Goal: Find specific page/section: Find specific page/section

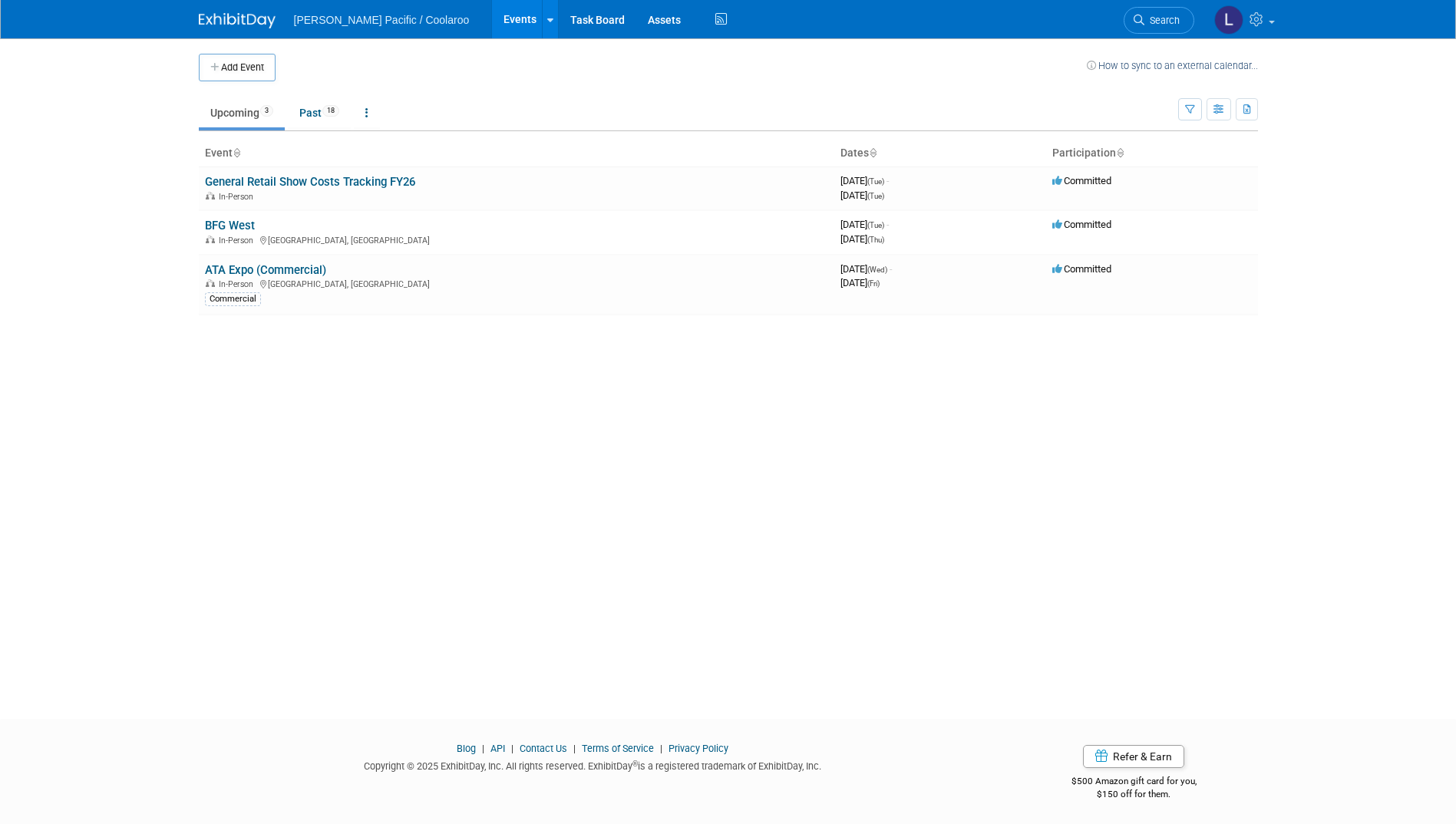
click at [292, 266] on link "ATA Expo (Commercial)" at bounding box center [266, 270] width 122 height 14
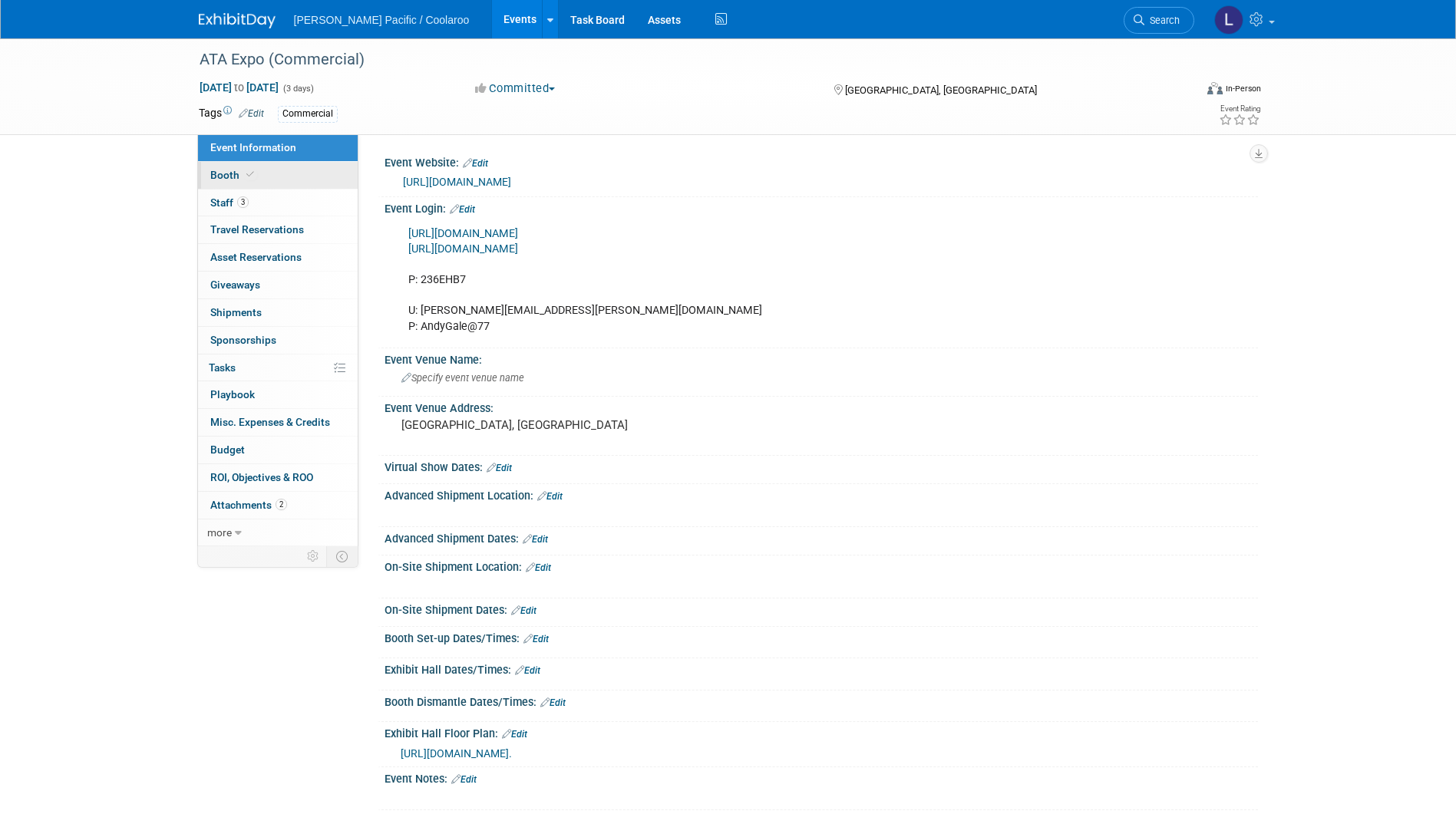
click at [246, 177] on icon at bounding box center [250, 174] width 7 height 8
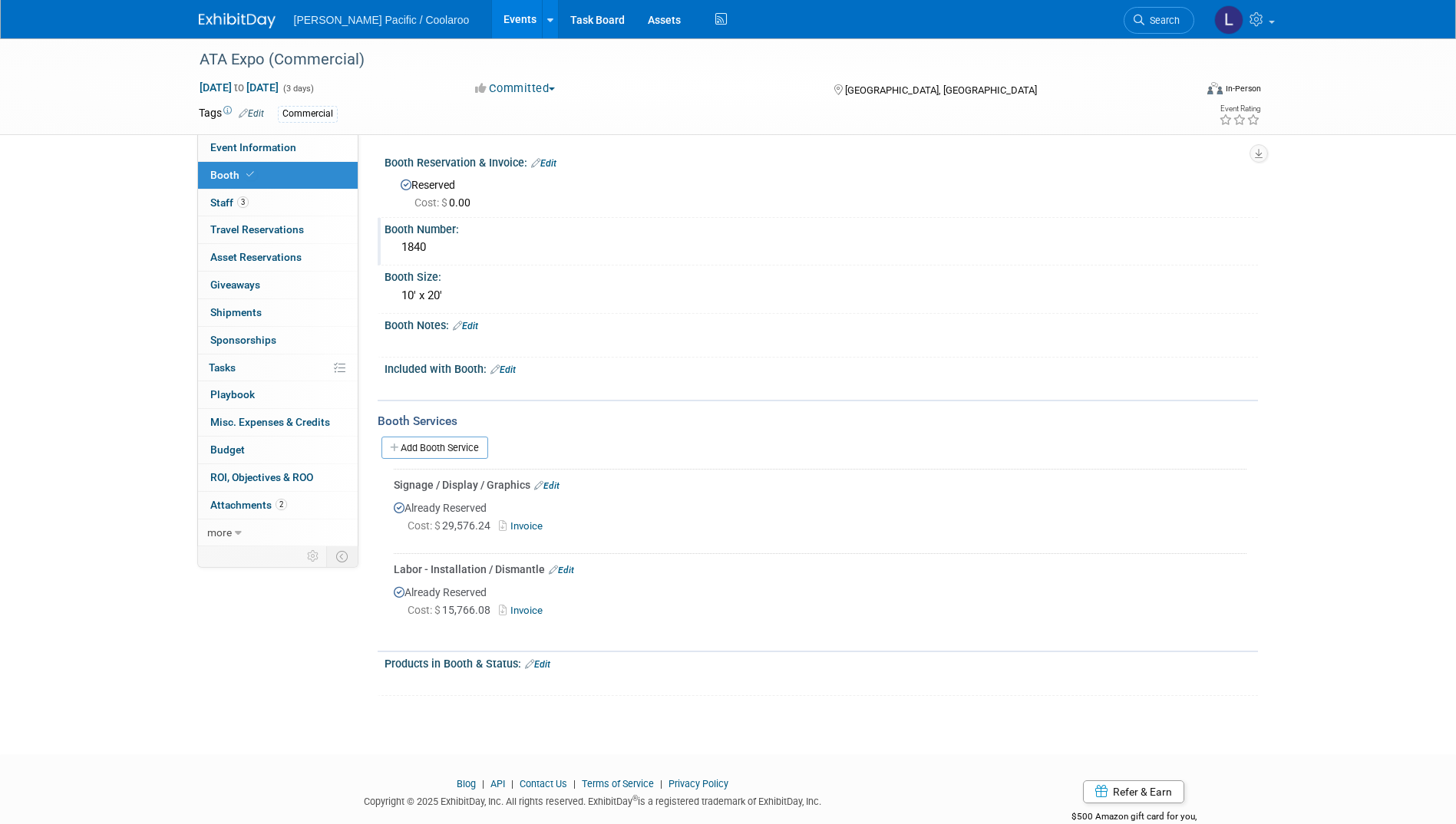
click at [418, 246] on div "1840" at bounding box center [820, 247] width 850 height 24
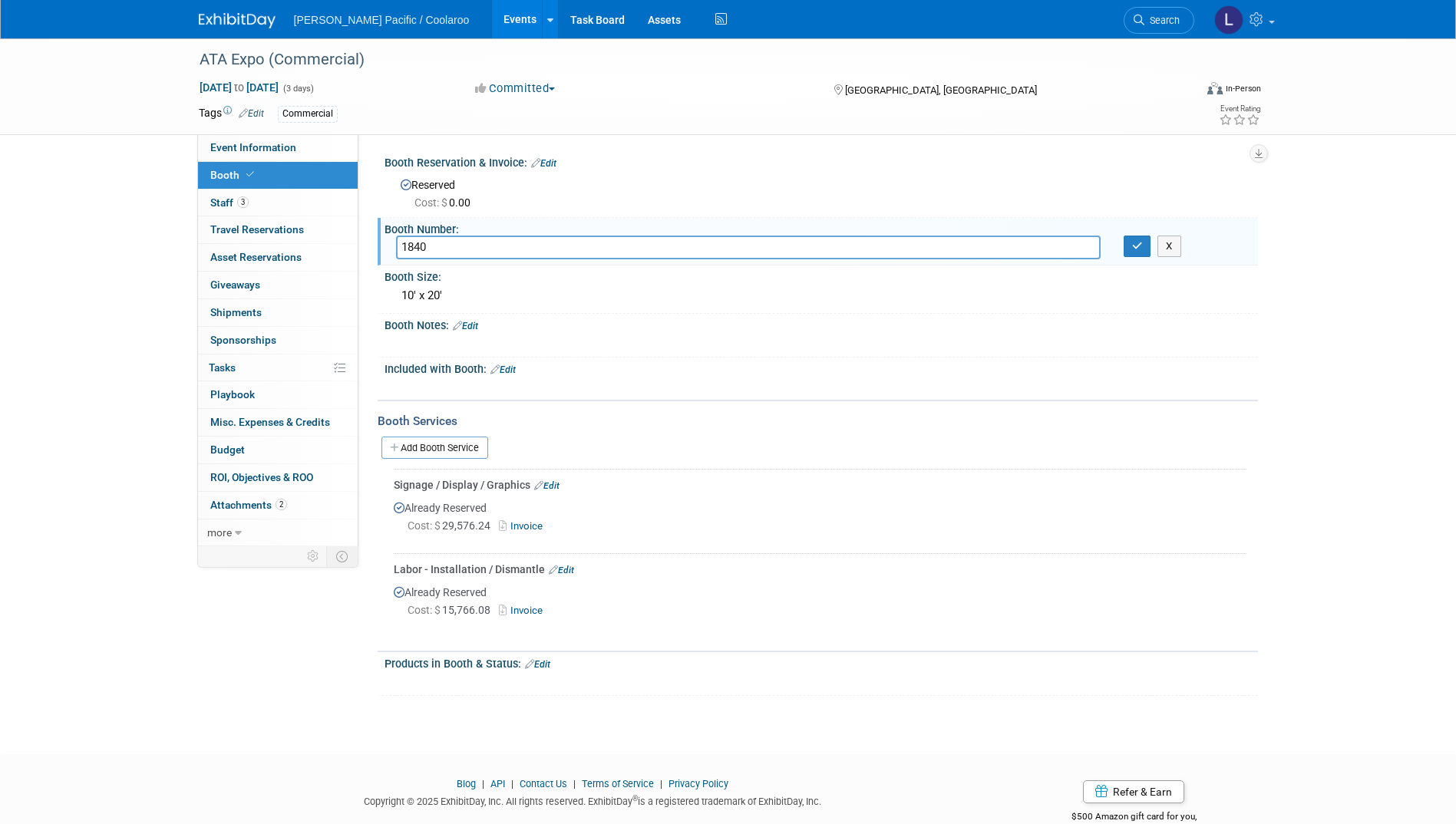
click at [418, 246] on input "1840" at bounding box center [748, 247] width 705 height 24
click at [53, 349] on div "ATA Expo (Commercial) [DATE] to [DATE] (3 days) [DATE] to [DATE] Committed Comm…" at bounding box center [728, 382] width 1456 height 688
click at [418, 243] on input "1840" at bounding box center [748, 247] width 705 height 24
